Goal: Task Accomplishment & Management: Manage account settings

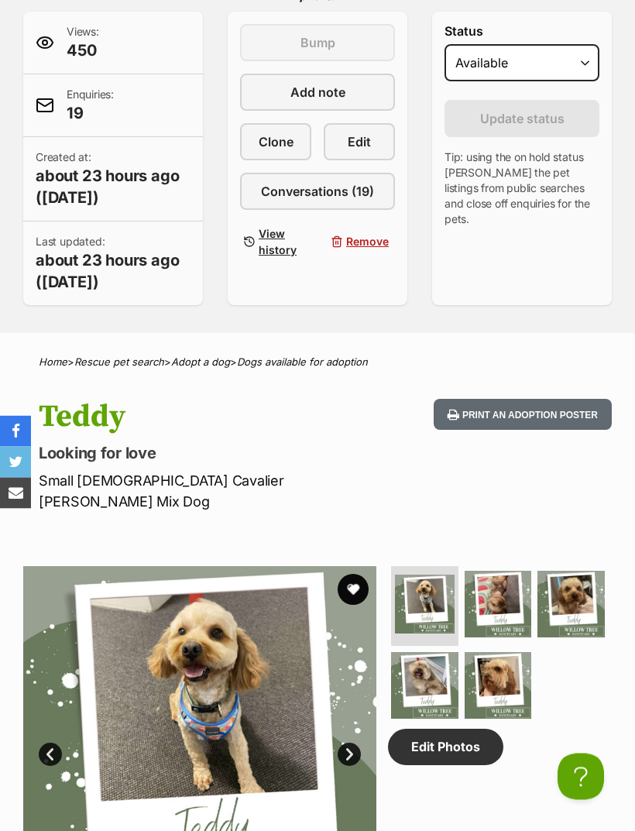
scroll to position [380, 0]
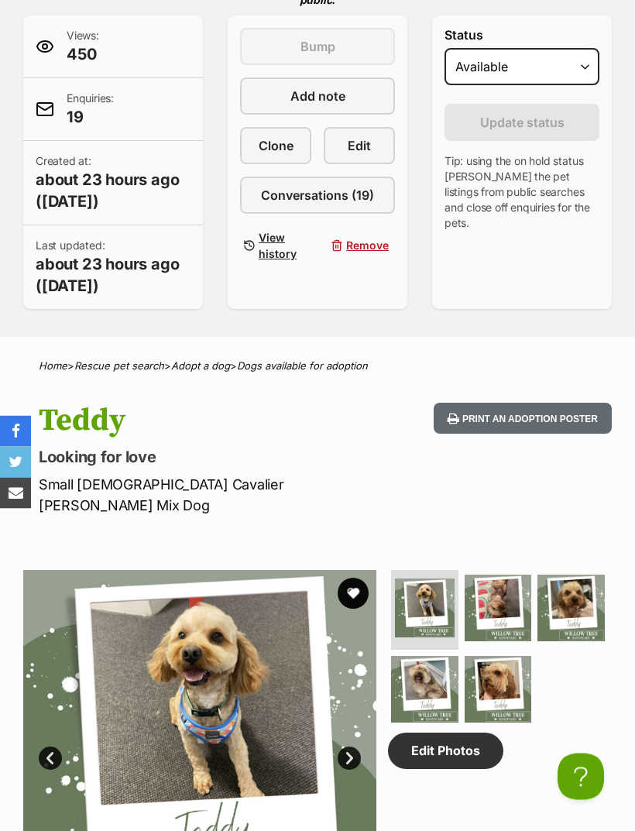
click at [360, 189] on span "Conversations (19)" at bounding box center [317, 196] width 113 height 19
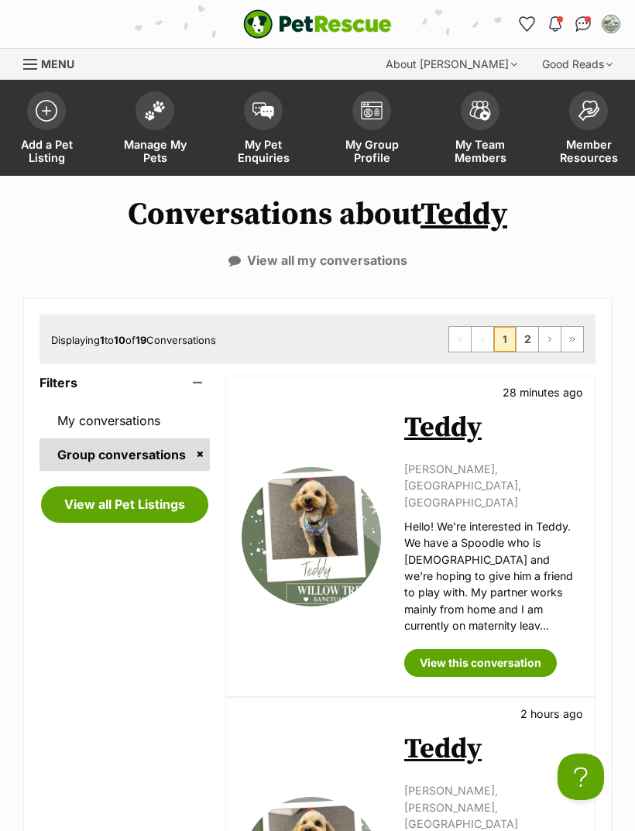
click at [161, 116] on img at bounding box center [155, 111] width 22 height 20
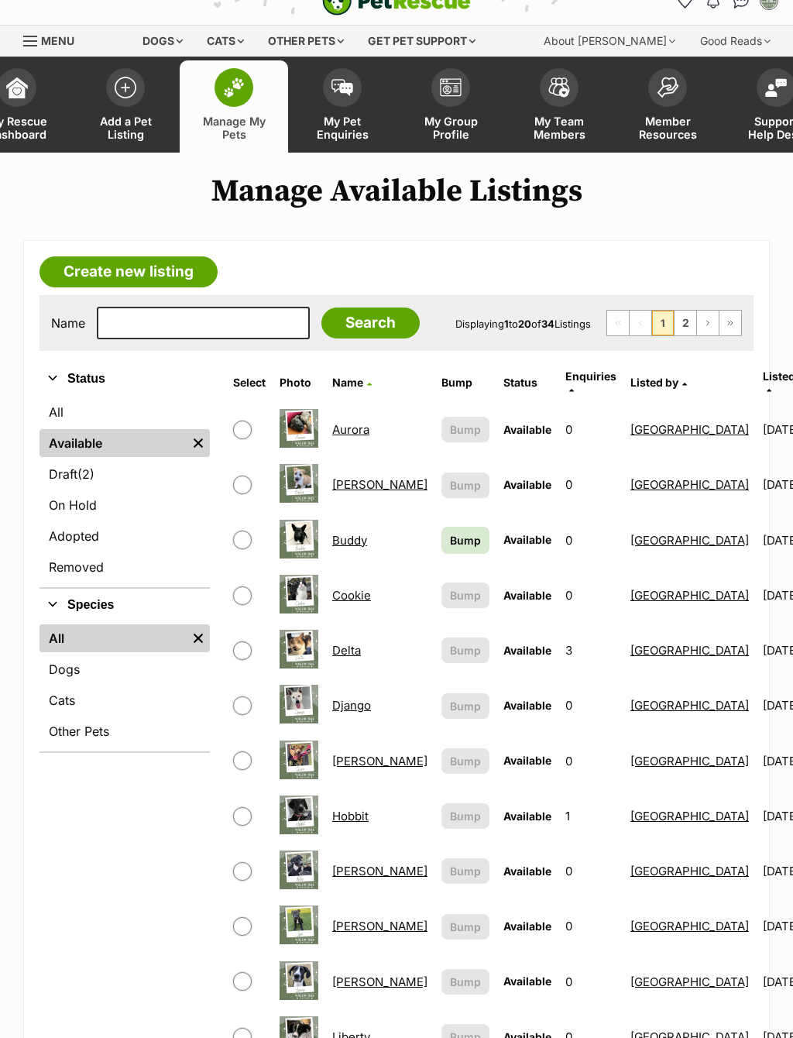
scroll to position [25, 0]
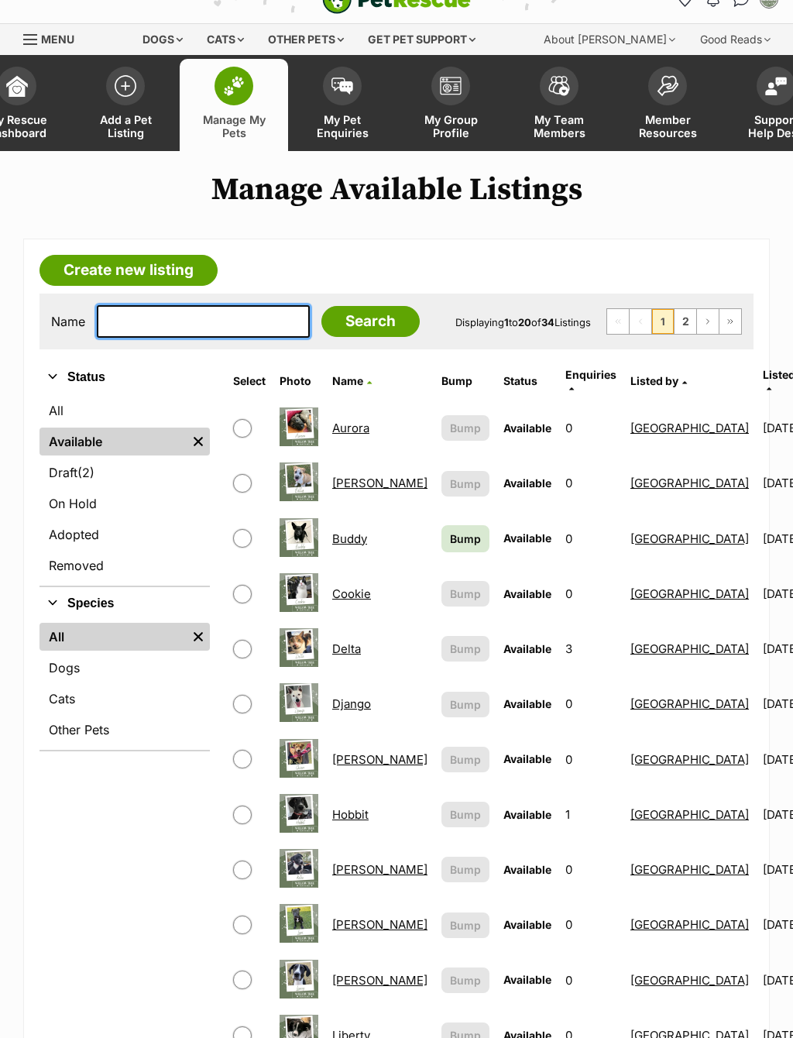
click at [143, 325] on input "text" at bounding box center [203, 321] width 213 height 33
type input "Mer"
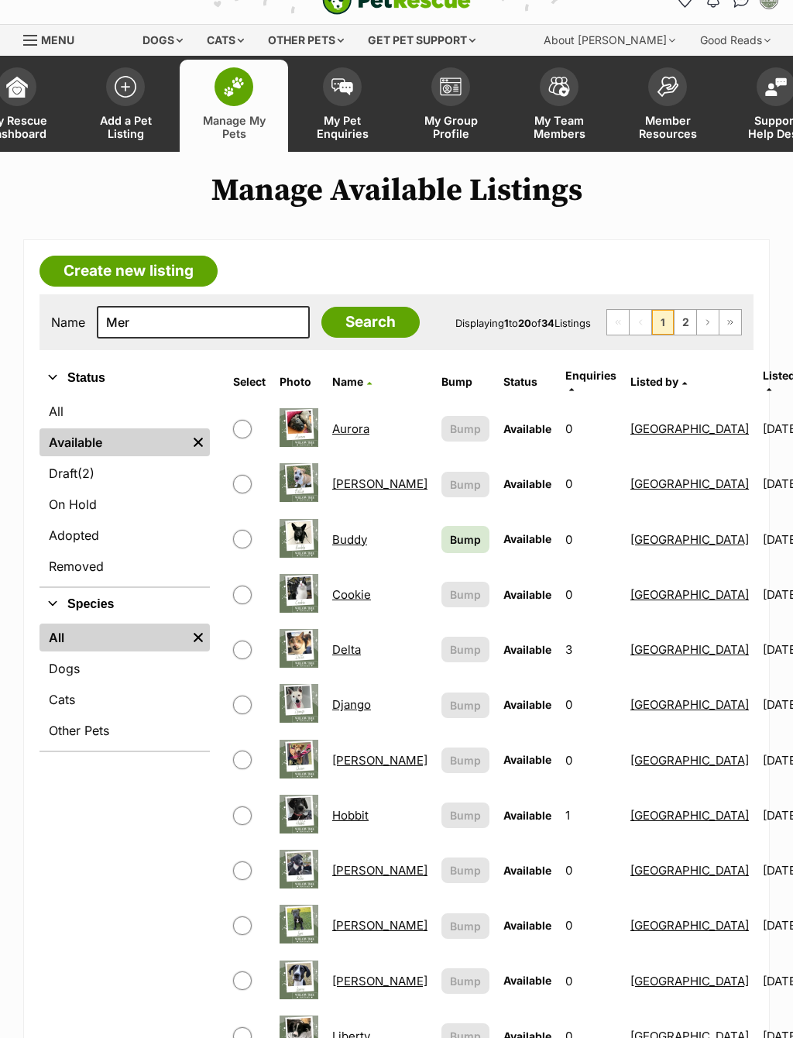
click at [354, 324] on input "Search" at bounding box center [370, 322] width 98 height 31
